Goal: Complete application form

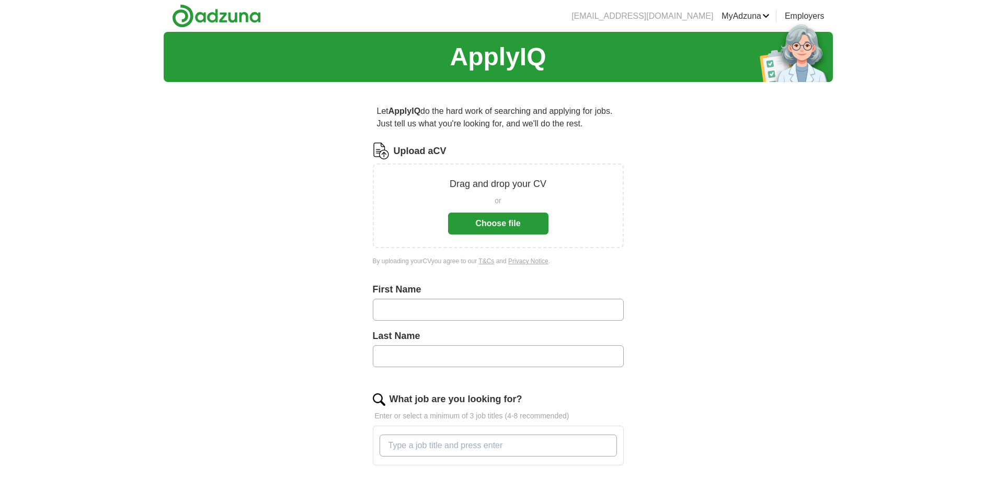
click at [524, 222] on button "Choose file" at bounding box center [498, 224] width 100 height 22
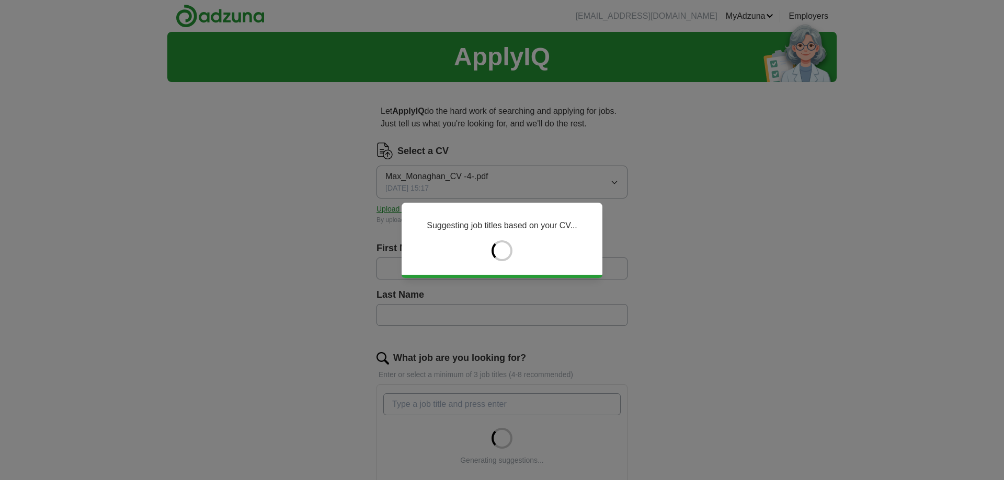
type input "***"
type input "********"
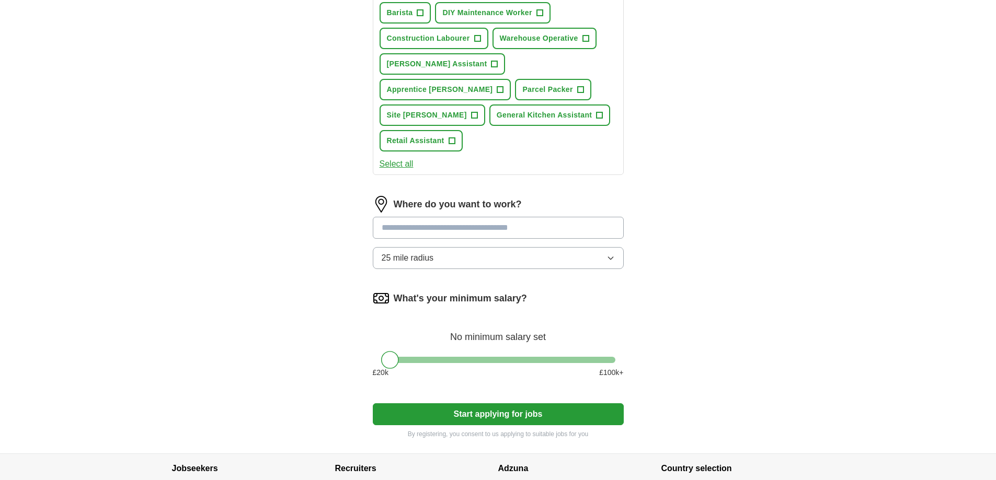
scroll to position [418, 0]
click at [427, 216] on input at bounding box center [498, 227] width 251 height 22
click at [347, 191] on div "Let ApplyIQ do the hard work of searching and applying for jobs. Just tell us w…" at bounding box center [498, 62] width 335 height 781
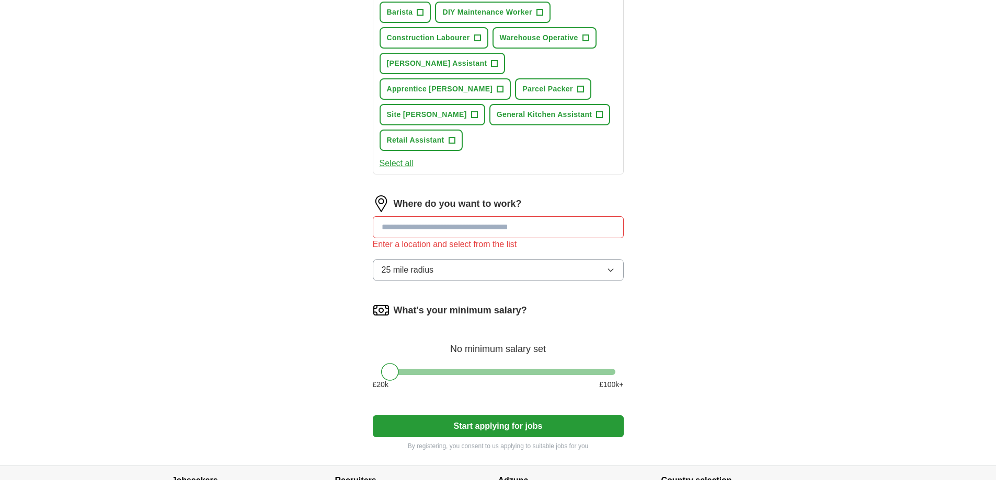
click at [409, 216] on input at bounding box center [498, 227] width 251 height 22
type input "********"
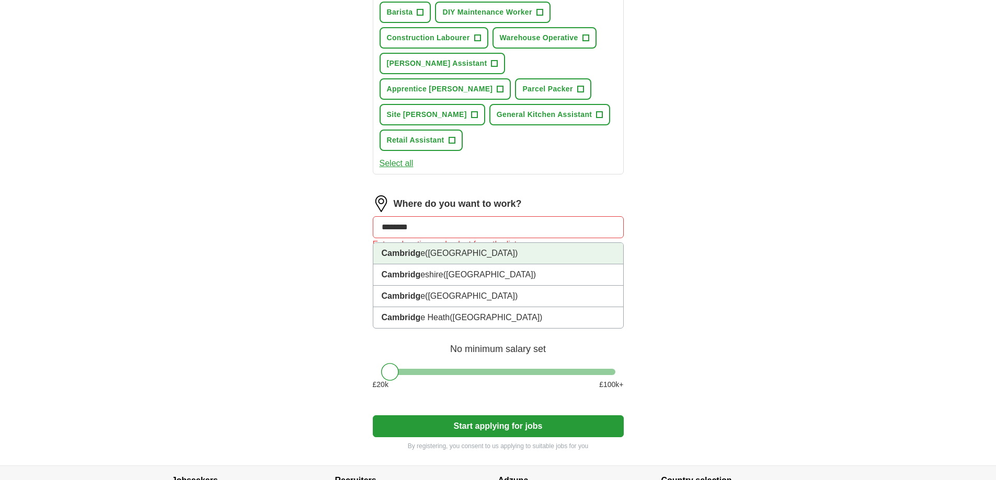
click at [508, 243] on li "Cambridg e ([GEOGRAPHIC_DATA])" at bounding box center [498, 253] width 250 height 21
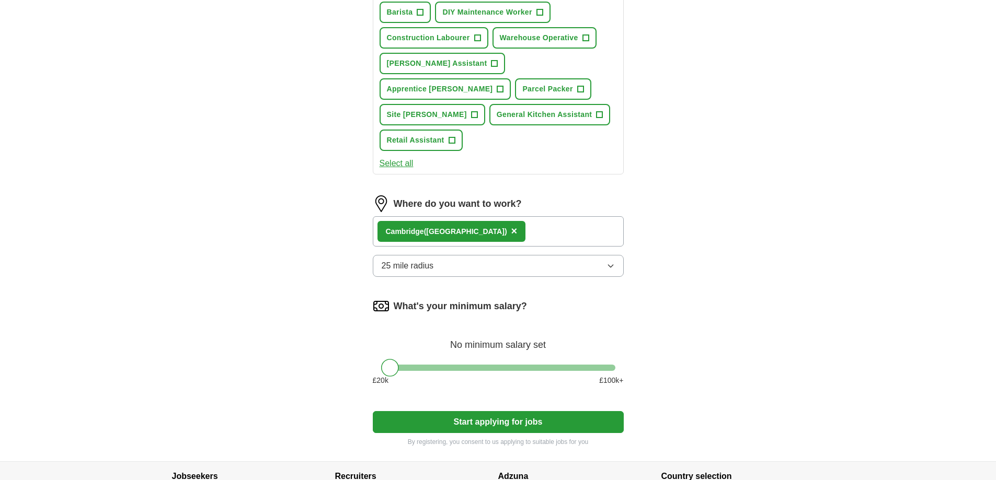
click at [320, 199] on div "ApplyIQ Let ApplyIQ do the hard work of searching and applying for jobs. Just t…" at bounding box center [498, 38] width 669 height 848
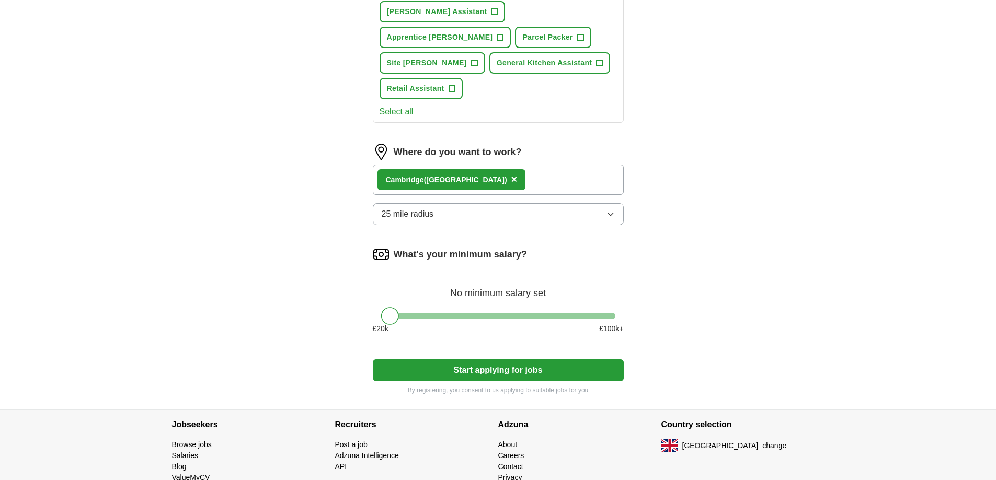
scroll to position [471, 0]
click at [506, 359] on button "Start applying for jobs" at bounding box center [498, 370] width 251 height 22
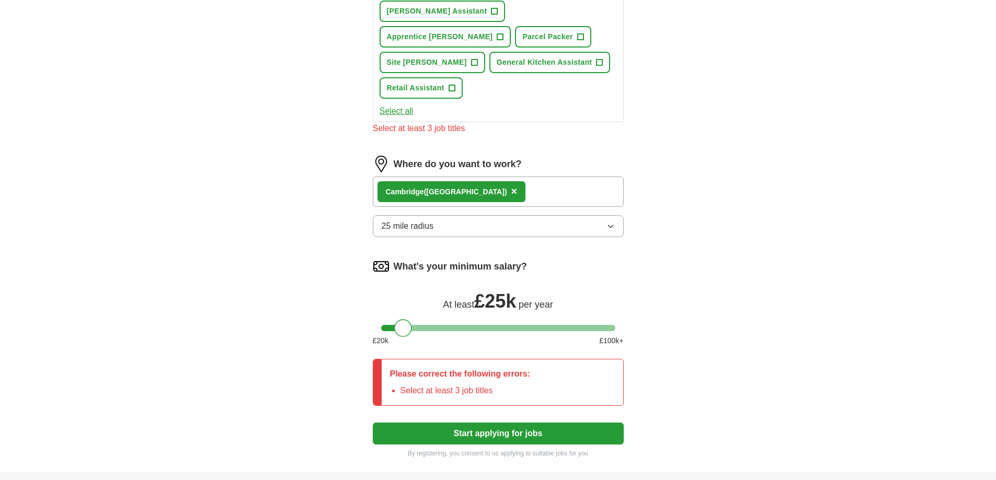
drag, startPoint x: 394, startPoint y: 305, endPoint x: 407, endPoint y: 303, distance: 12.7
click at [407, 319] on div at bounding box center [403, 328] width 18 height 18
click at [508, 423] on button "Start applying for jobs" at bounding box center [498, 434] width 251 height 22
click at [404, 319] on div at bounding box center [398, 328] width 18 height 18
click at [518, 423] on button "Start applying for jobs" at bounding box center [498, 434] width 251 height 22
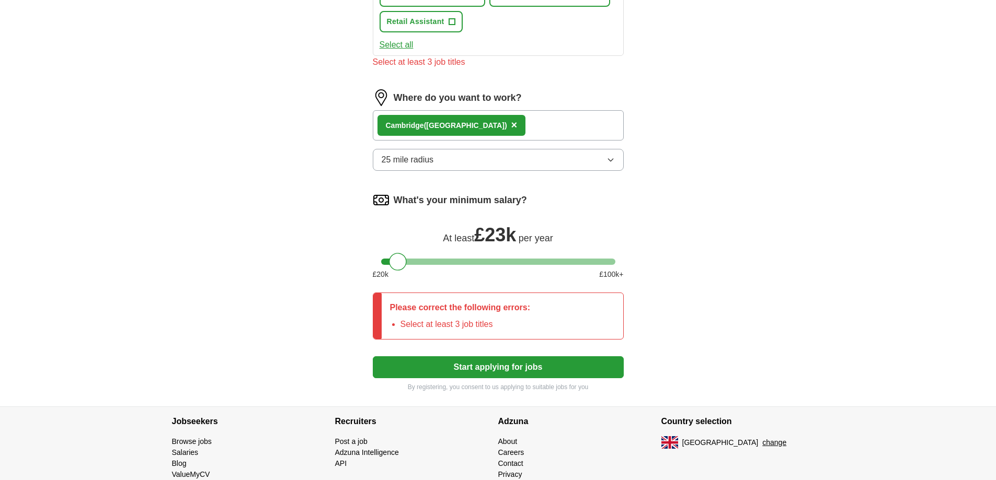
scroll to position [554, 0]
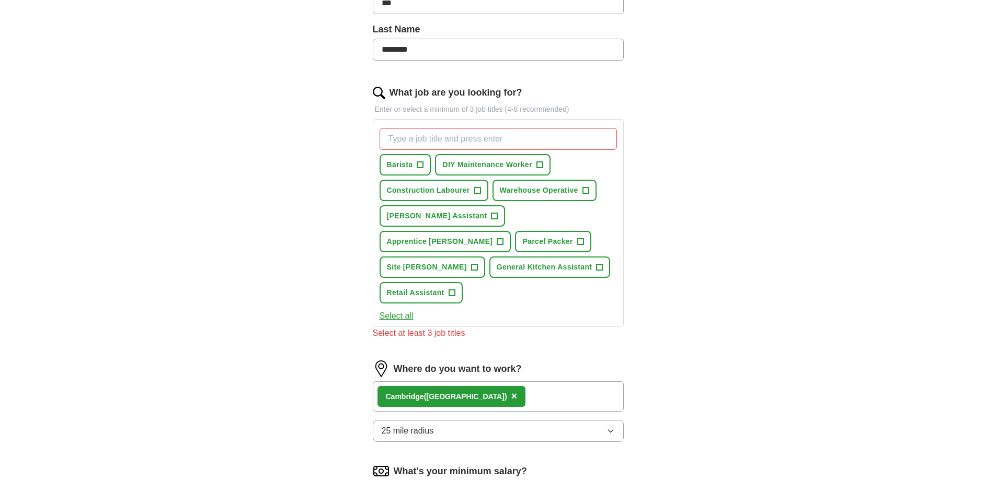
scroll to position [240, 0]
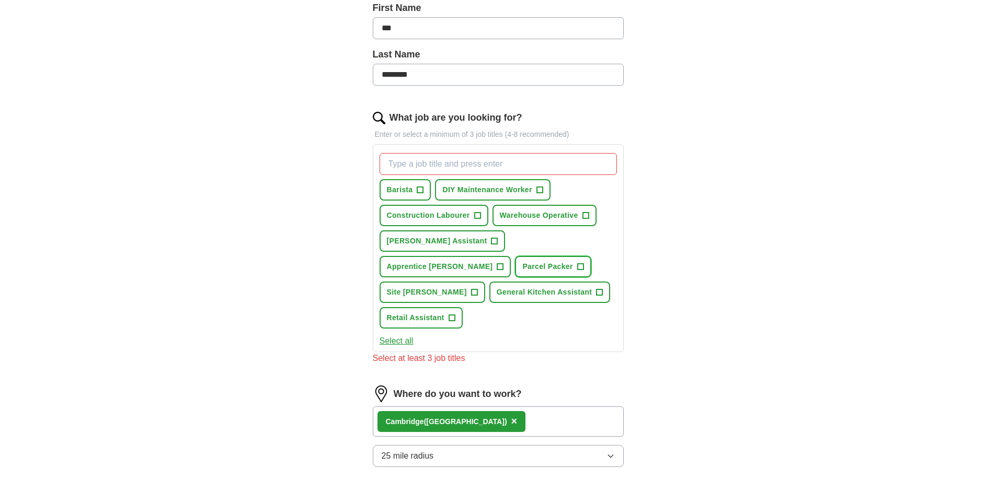
click at [577, 267] on span "+" at bounding box center [580, 267] width 6 height 8
click at [485, 282] on button "Site [PERSON_NAME] +" at bounding box center [433, 292] width 106 height 21
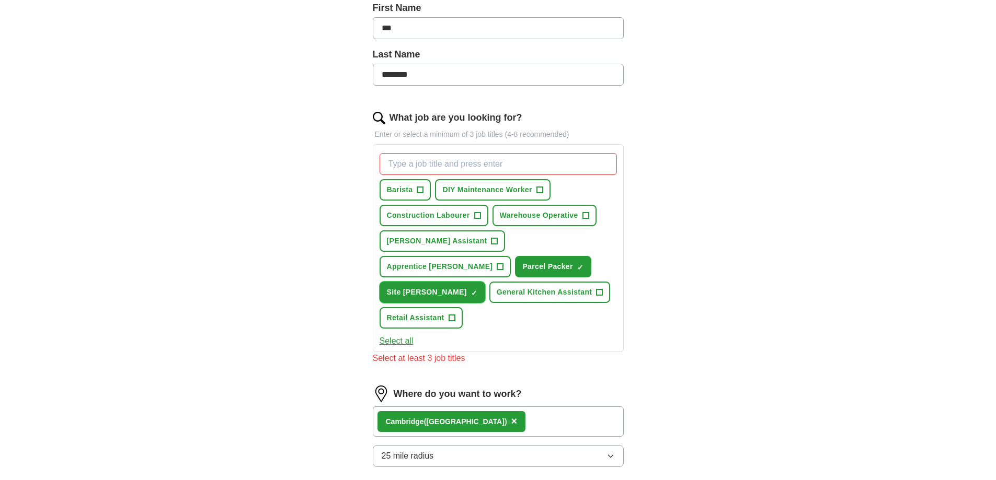
click at [0, 0] on span "×" at bounding box center [0, 0] width 0 height 0
click at [493, 261] on span "Apprentice [PERSON_NAME]" at bounding box center [440, 266] width 106 height 11
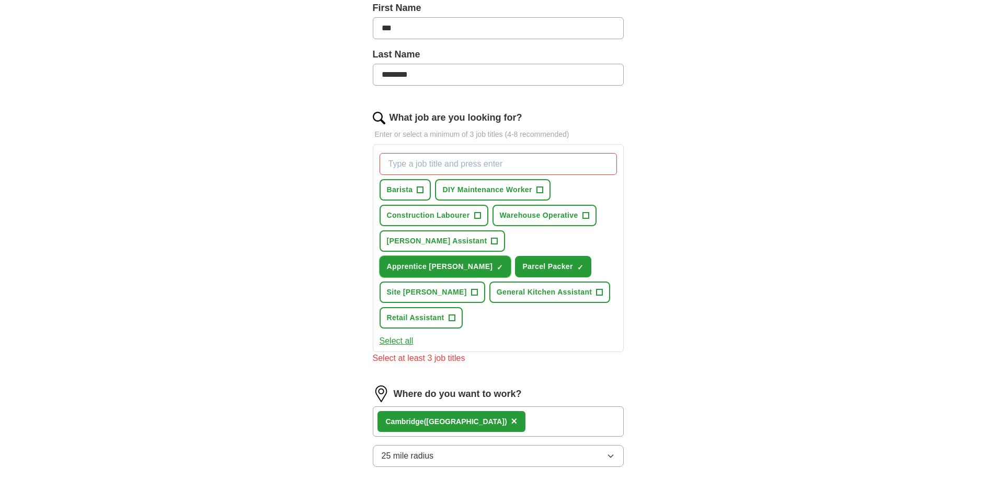
click at [493, 261] on span "Apprentice [PERSON_NAME]" at bounding box center [440, 266] width 106 height 11
click at [485, 282] on button "Site [PERSON_NAME] +" at bounding box center [433, 292] width 106 height 21
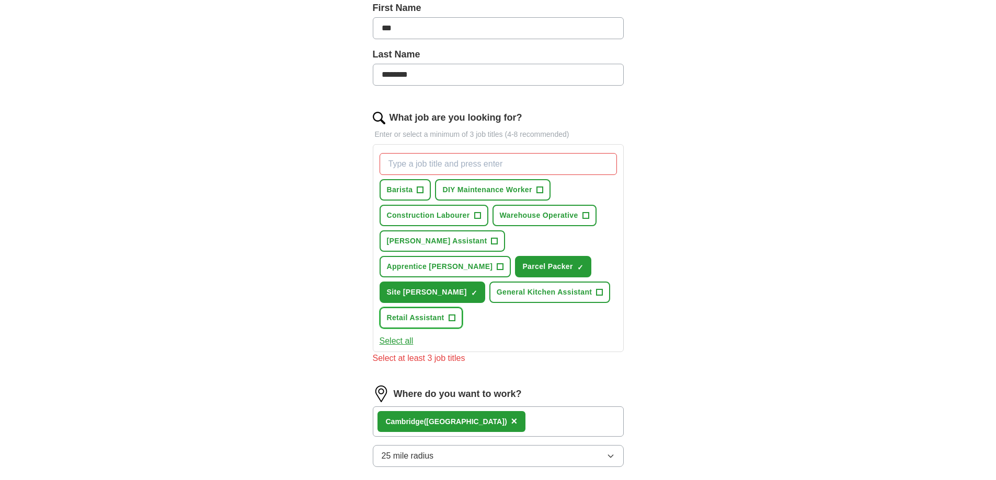
click at [463, 307] on button "Retail Assistant +" at bounding box center [421, 317] width 83 height 21
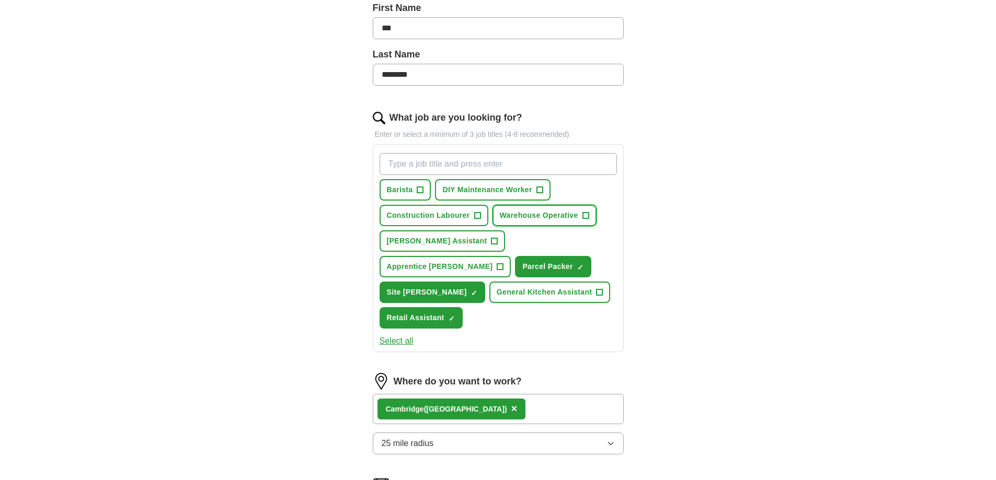
click at [577, 216] on span "Warehouse Operative" at bounding box center [539, 215] width 78 height 11
click at [460, 215] on span "Construction Labourer" at bounding box center [428, 215] width 83 height 11
click at [468, 191] on span "DIY Maintenance Worker" at bounding box center [486, 190] width 89 height 11
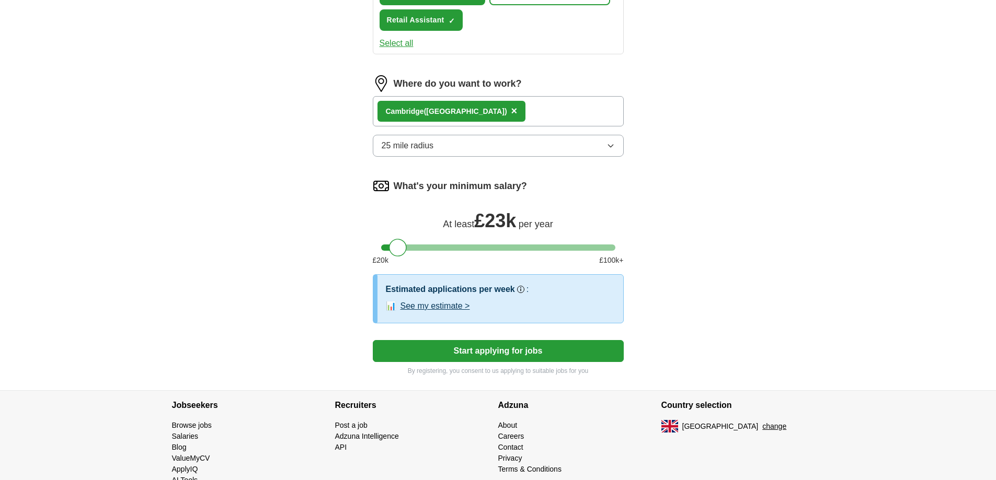
scroll to position [540, 0]
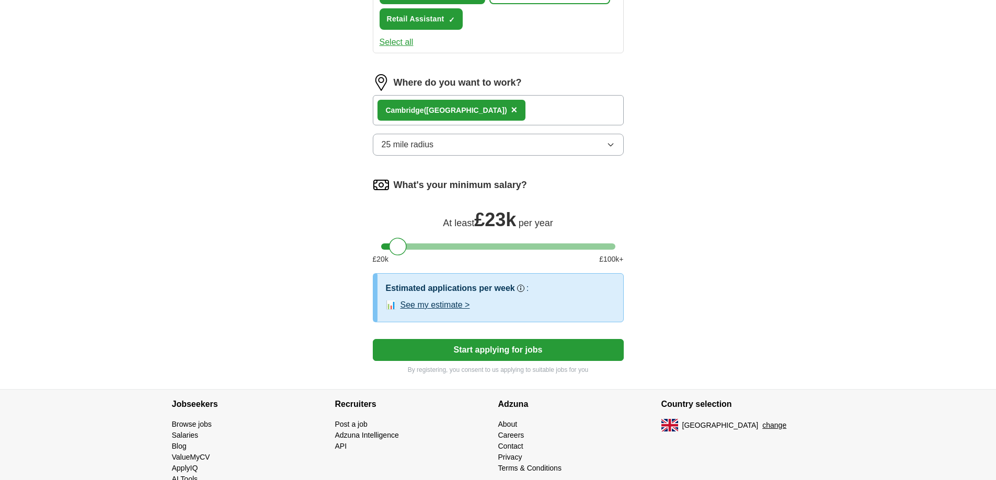
click at [498, 339] on button "Start applying for jobs" at bounding box center [498, 350] width 251 height 22
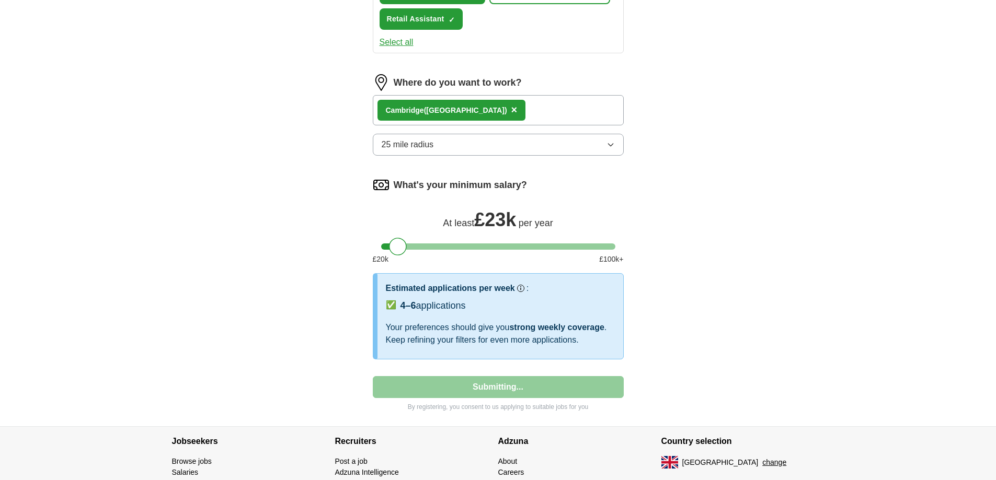
select select "**"
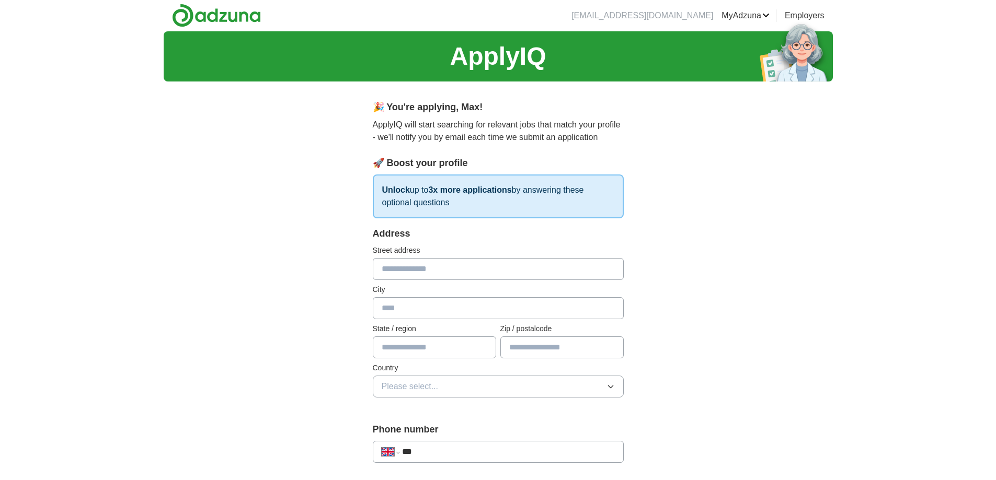
scroll to position [0, 0]
click at [405, 277] on input "text" at bounding box center [498, 270] width 251 height 22
type input "**********"
type input "*********"
type input "**********"
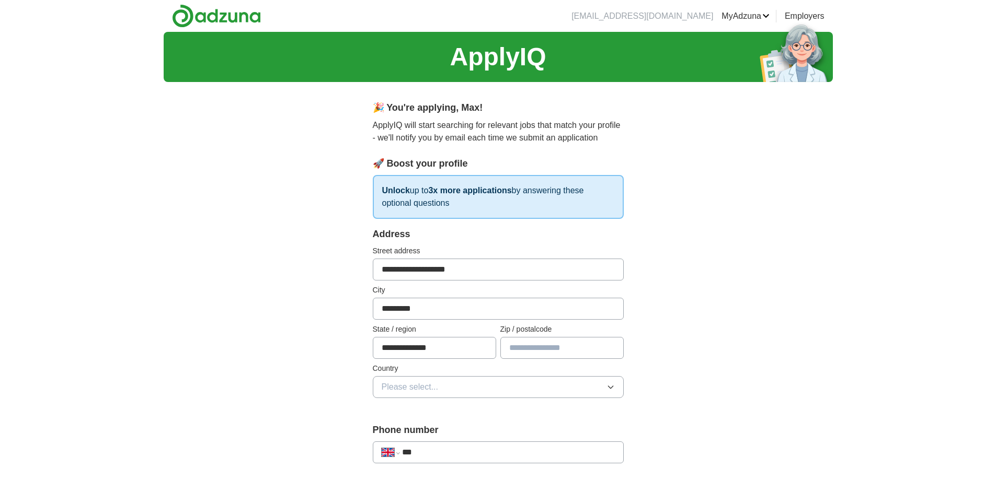
type input "*******"
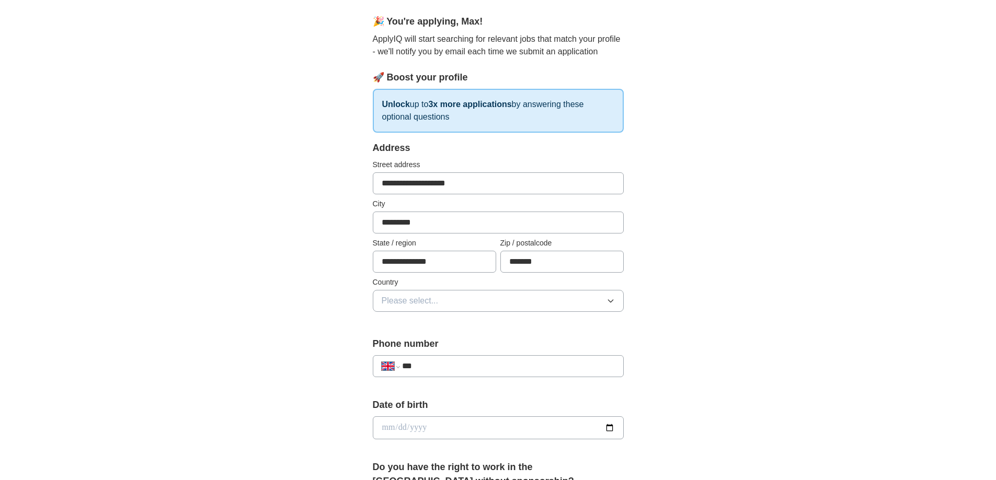
scroll to position [105, 0]
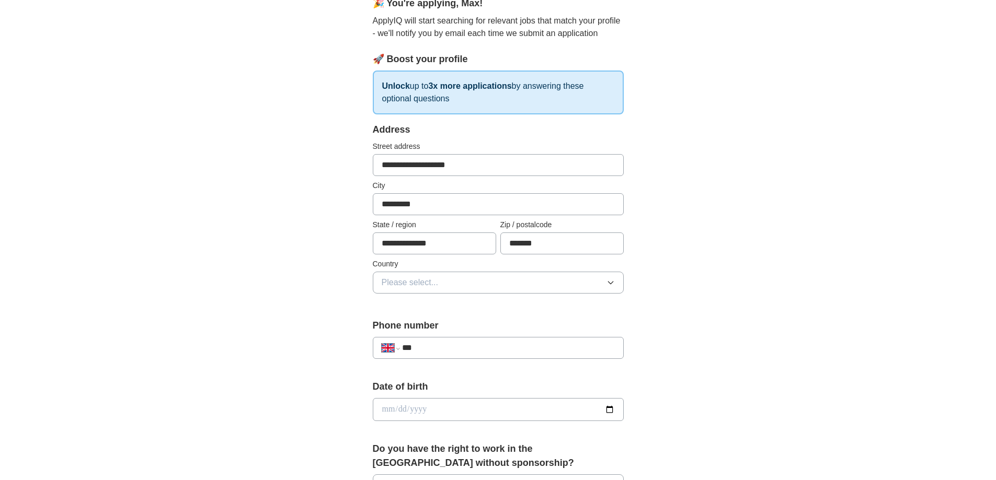
click at [402, 280] on span "Please select..." at bounding box center [410, 283] width 57 height 13
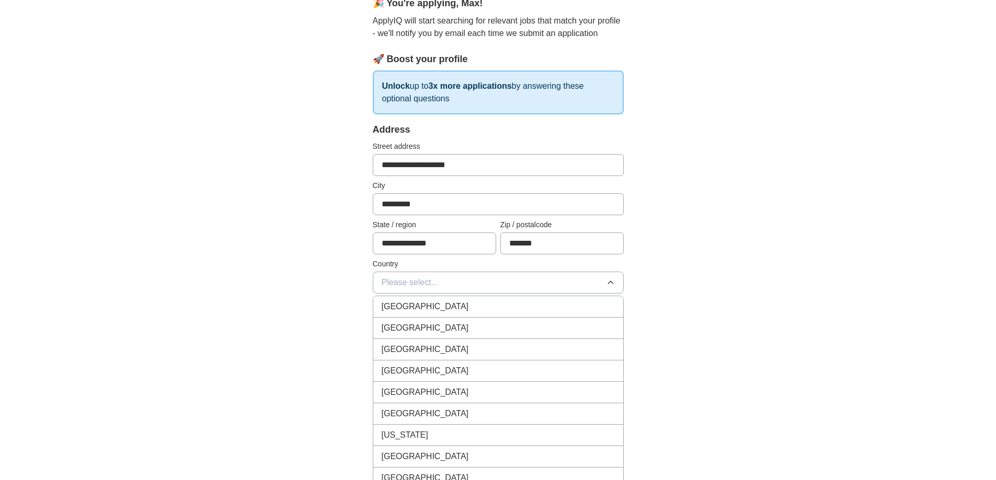
click at [418, 304] on span "[GEOGRAPHIC_DATA]" at bounding box center [425, 307] width 87 height 13
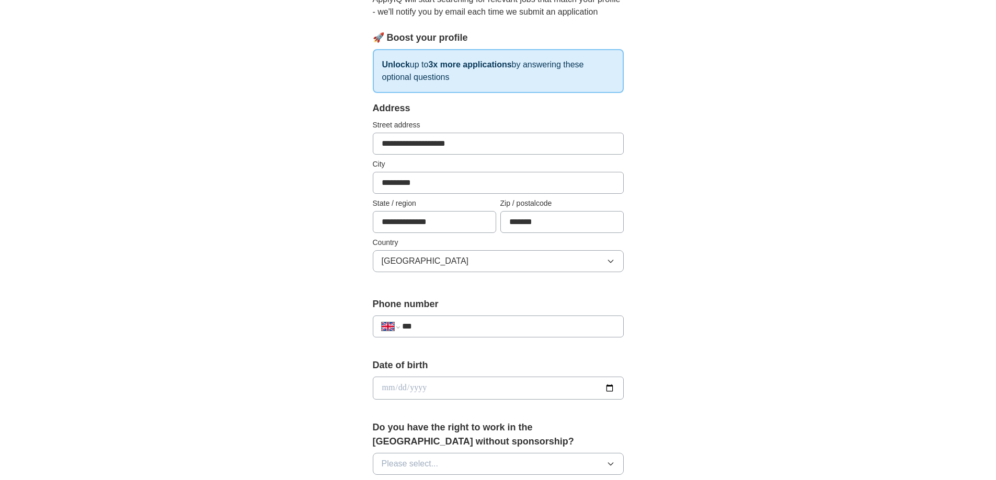
scroll to position [209, 0]
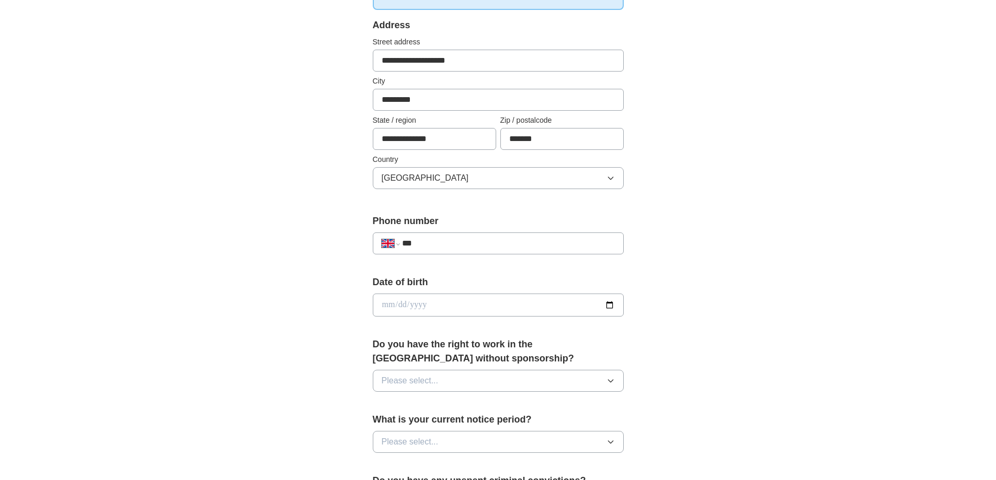
click at [452, 237] on input "***" at bounding box center [508, 243] width 212 height 13
type input "**********"
click at [464, 304] on input "date" at bounding box center [498, 305] width 251 height 23
type input "**********"
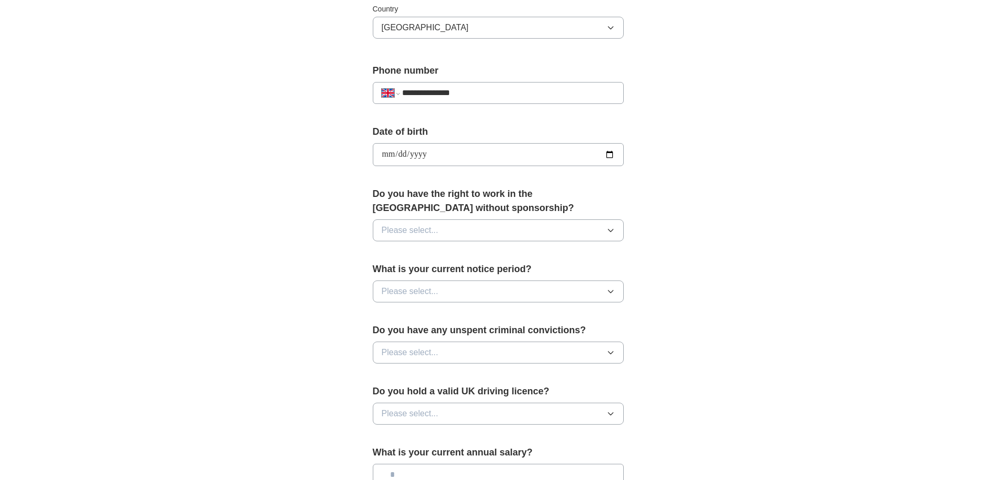
scroll to position [366, 0]
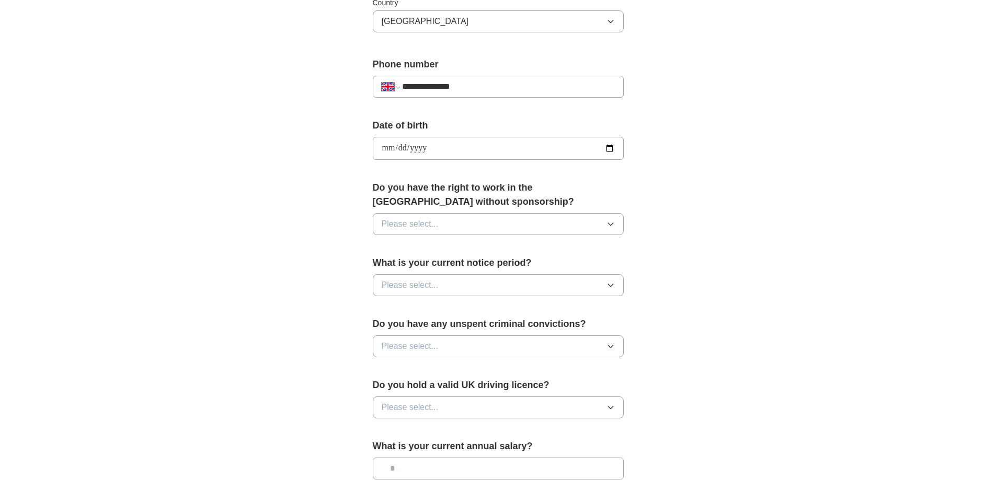
click at [452, 223] on button "Please select..." at bounding box center [498, 224] width 251 height 22
click at [419, 253] on div "Yes" at bounding box center [498, 248] width 233 height 13
click at [423, 283] on span "Please select..." at bounding box center [410, 285] width 57 height 13
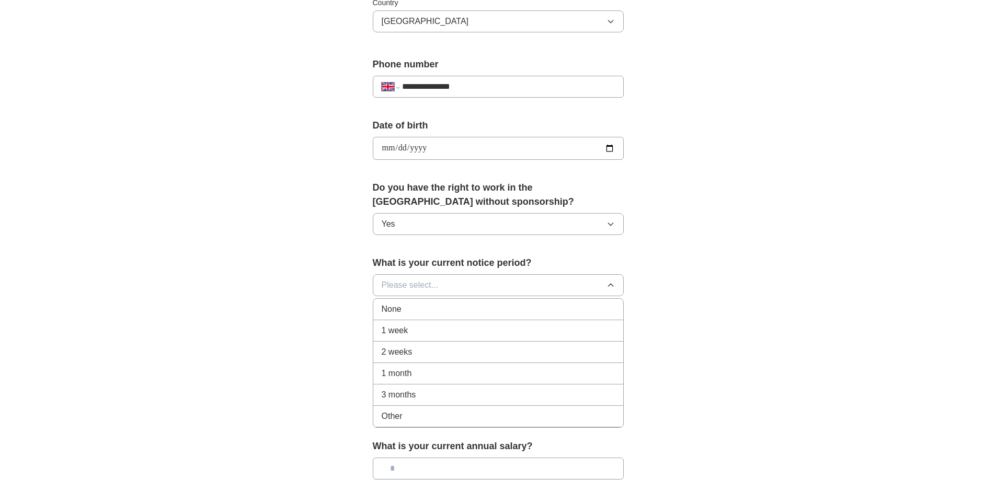
click at [418, 312] on div "None" at bounding box center [498, 309] width 233 height 13
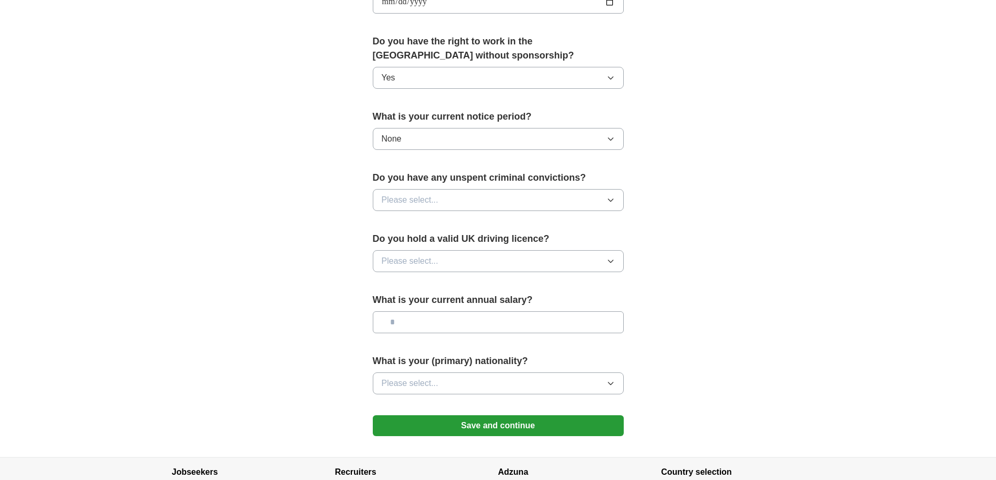
scroll to position [523, 0]
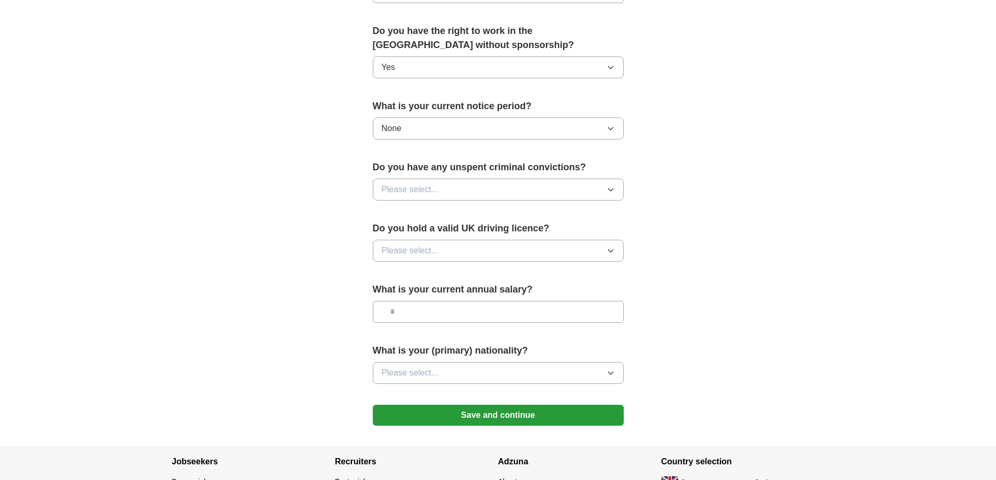
click at [428, 186] on span "Please select..." at bounding box center [410, 190] width 57 height 13
click at [425, 210] on div "Yes" at bounding box center [498, 214] width 233 height 13
click at [413, 185] on button "Yes" at bounding box center [498, 190] width 251 height 22
click at [413, 236] on div "No" at bounding box center [498, 237] width 233 height 13
click at [427, 251] on span "Please select..." at bounding box center [410, 251] width 57 height 13
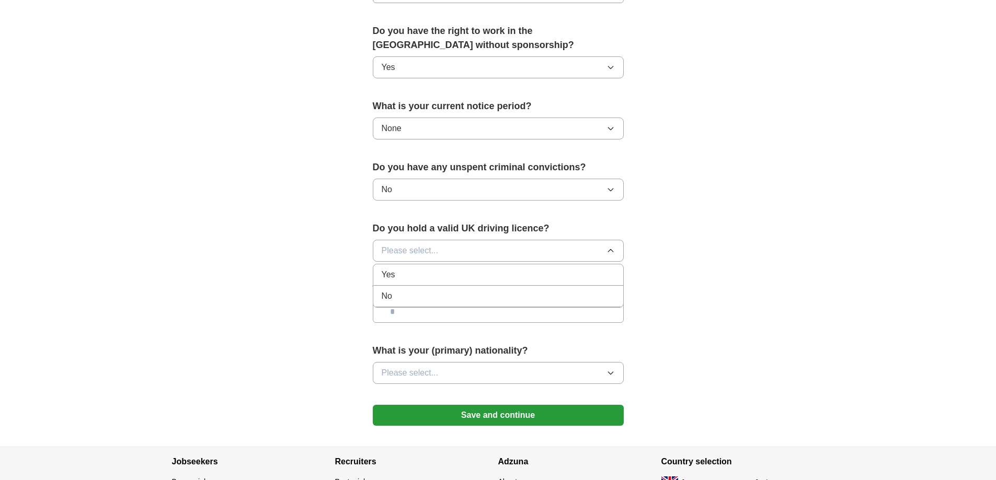
click at [409, 291] on div "No" at bounding box center [498, 296] width 233 height 13
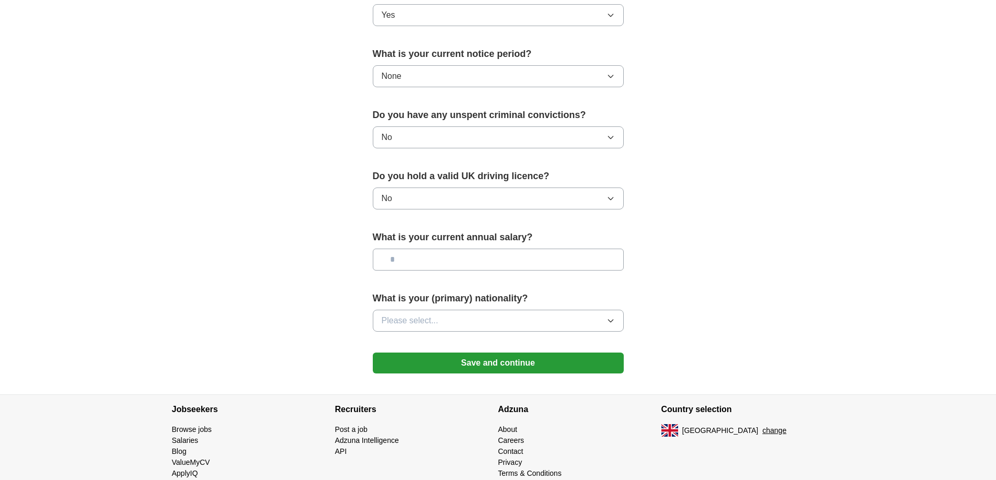
click at [414, 260] on input "text" at bounding box center [498, 260] width 251 height 22
click at [488, 259] on input "text" at bounding box center [498, 260] width 251 height 22
type input "*******"
click at [428, 323] on span "Please select..." at bounding box center [410, 321] width 57 height 13
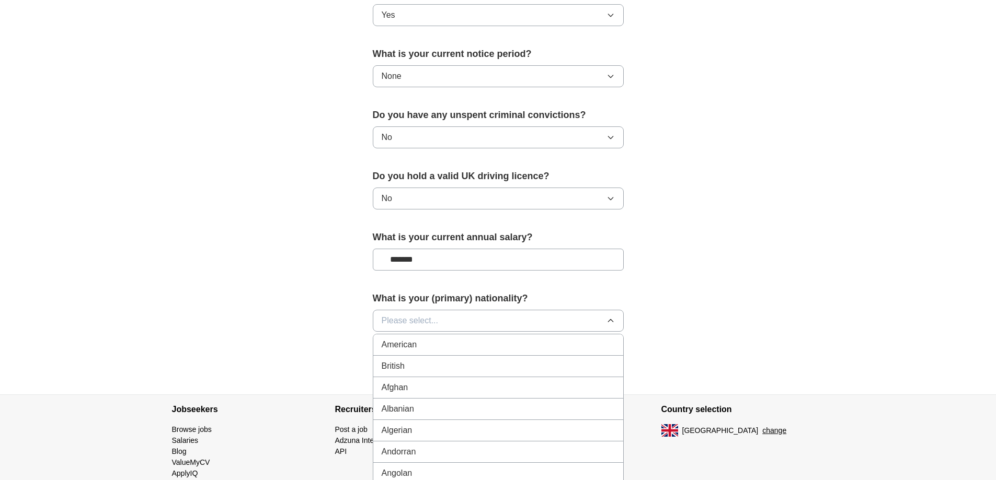
click at [425, 365] on div "British" at bounding box center [498, 366] width 233 height 13
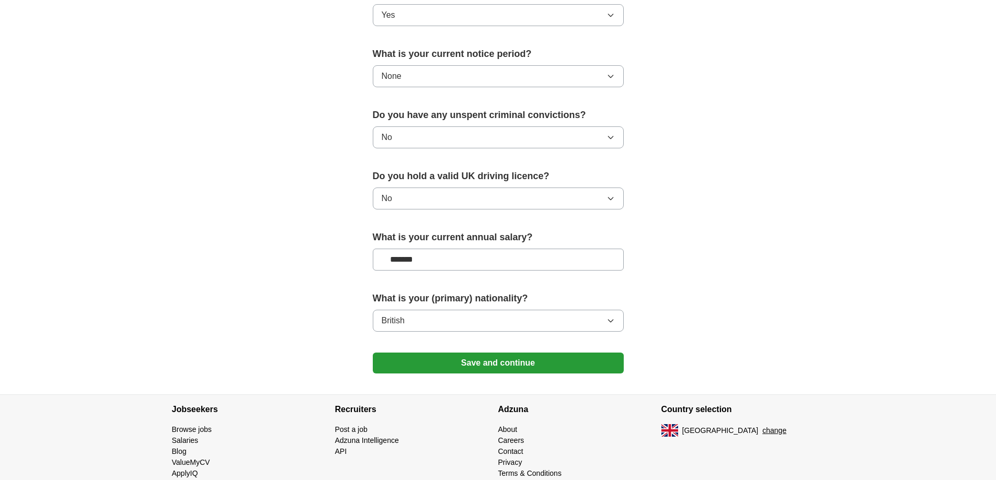
click at [459, 358] on button "Save and continue" at bounding box center [498, 363] width 251 height 21
